Goal: Information Seeking & Learning: Learn about a topic

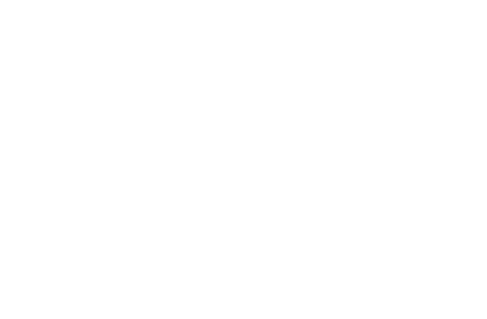
scroll to position [29, 0]
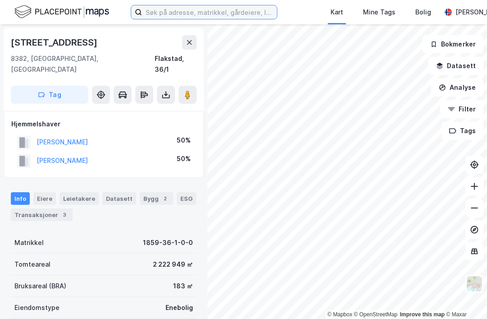
click at [187, 10] on input at bounding box center [209, 12] width 135 height 14
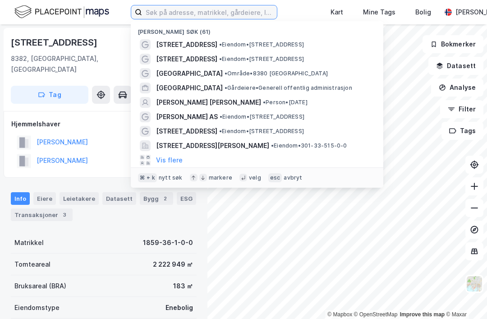
click at [199, 7] on input at bounding box center [209, 12] width 135 height 14
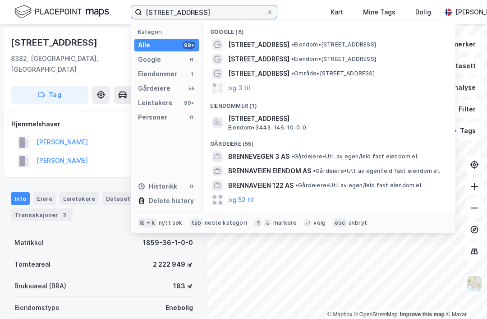
type input "[STREET_ADDRESS]"
click at [355, 40] on div "[STREET_ADDRESS] • Eiendom • [STREET_ADDRESS]" at bounding box center [337, 44] width 218 height 11
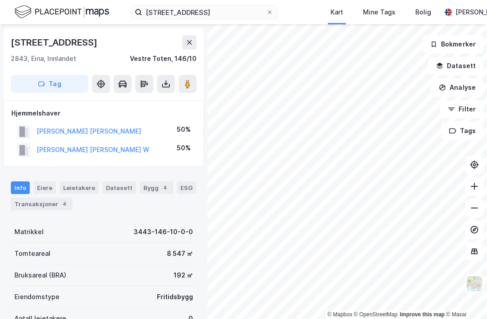
click at [29, 197] on div "Transaksjoner 4" at bounding box center [42, 203] width 62 height 13
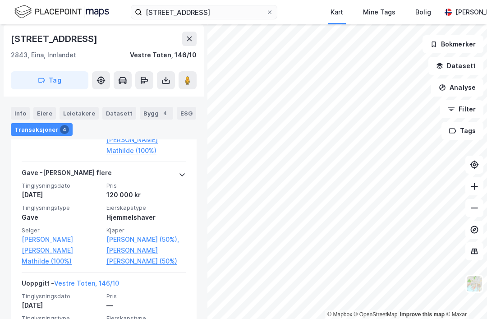
scroll to position [29, 0]
